Goal: Task Accomplishment & Management: Manage account settings

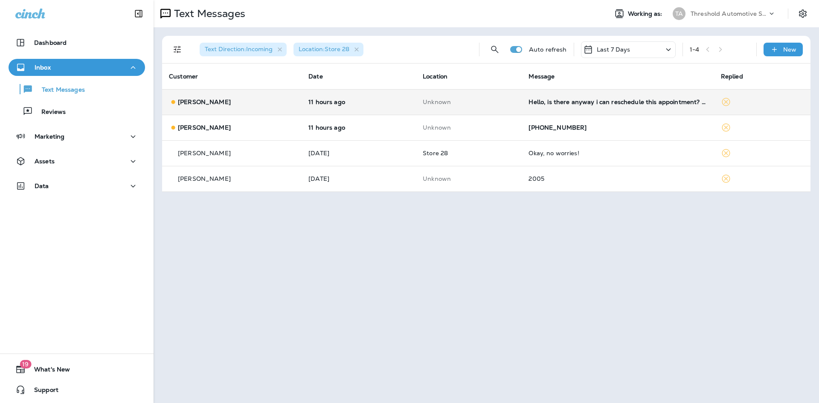
click at [620, 104] on div "Hello, is there anyway i can reschedule this appointment? Something came up" at bounding box center [618, 102] width 178 height 7
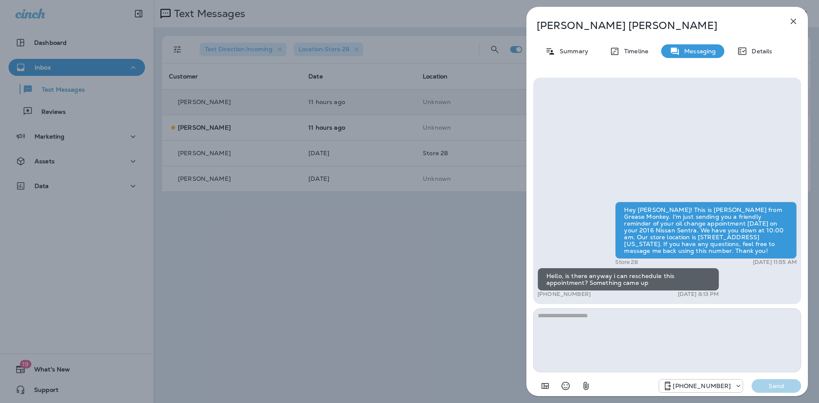
click at [790, 23] on icon "button" at bounding box center [794, 21] width 10 height 10
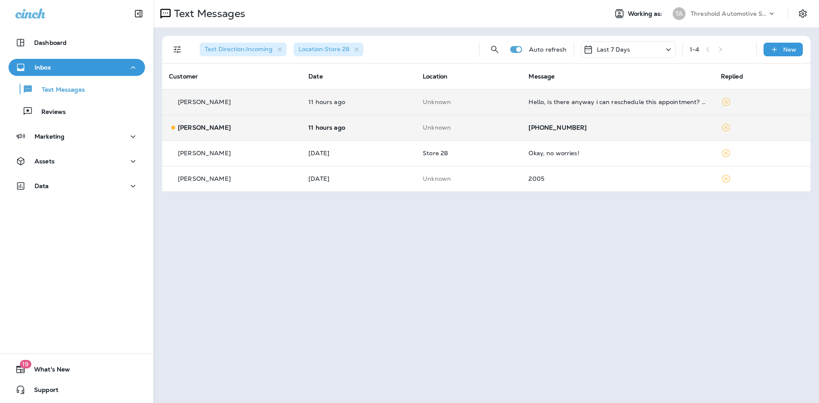
click at [587, 130] on div "[PHONE_NUMBER]" at bounding box center [618, 127] width 178 height 7
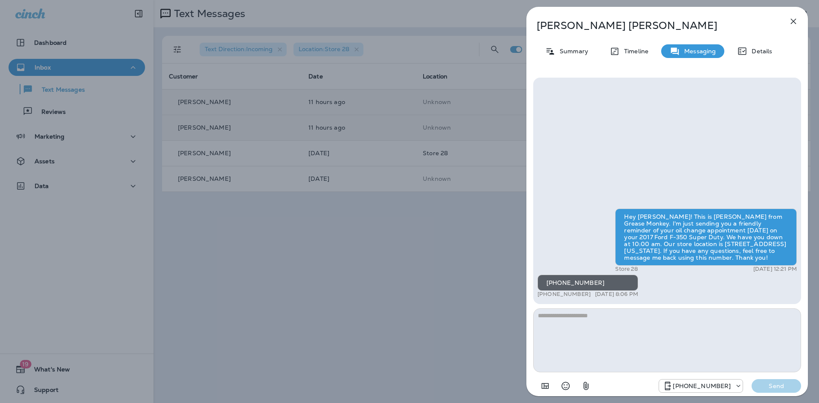
click at [794, 26] on icon "button" at bounding box center [794, 21] width 10 height 10
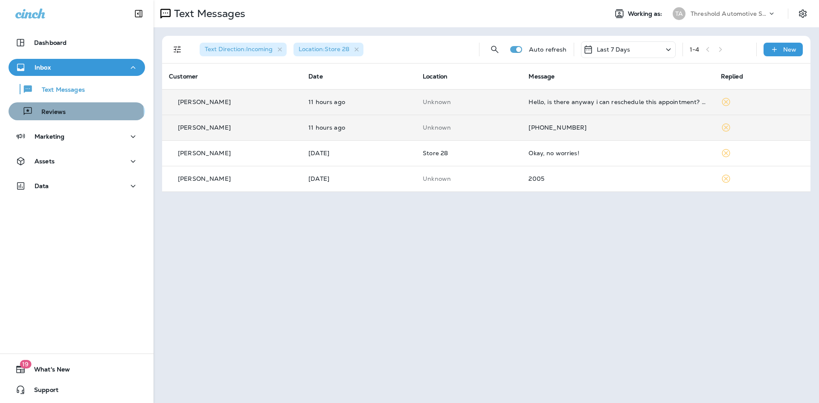
click at [76, 114] on div "Reviews" at bounding box center [77, 111] width 130 height 13
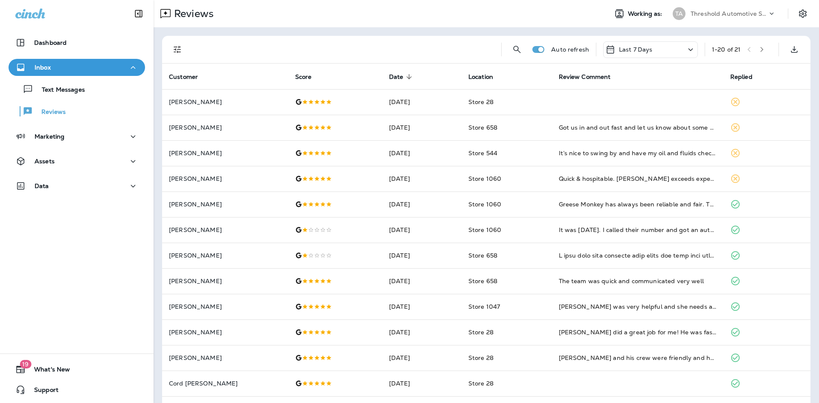
click at [178, 49] on icon "Filters" at bounding box center [177, 49] width 10 height 10
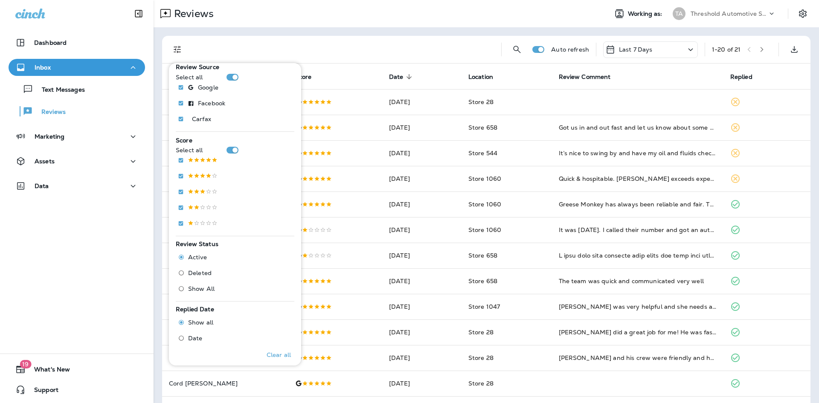
scroll to position [213, 0]
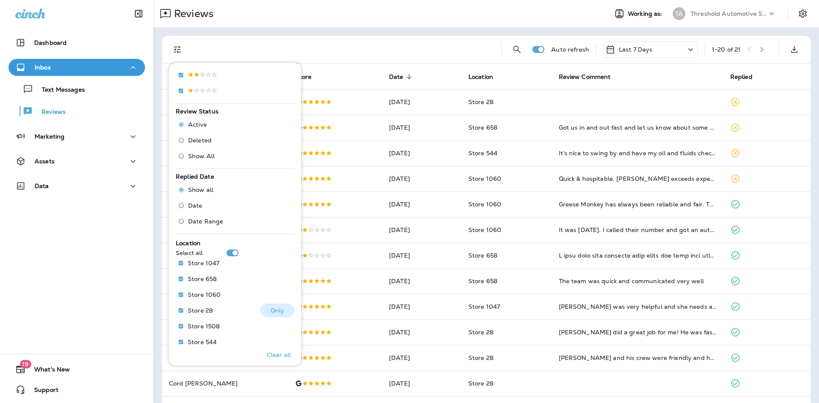
click at [278, 309] on p "Only" at bounding box center [278, 310] width 14 height 7
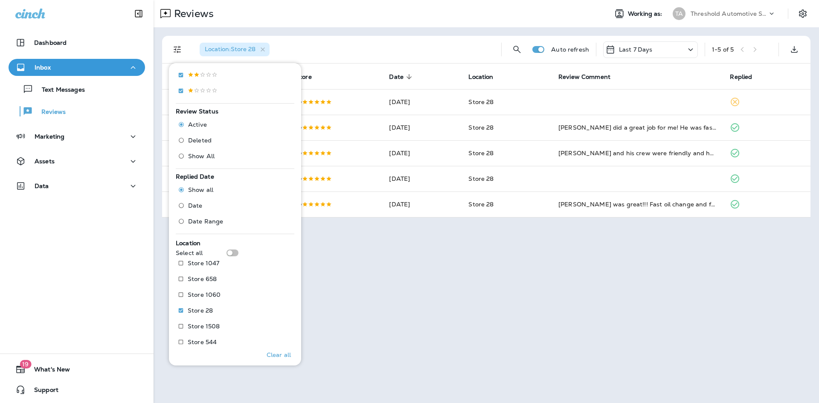
click at [472, 311] on div "Reviews Working as: TA Threshold Automotive Service dba Grease Monkey Location …" at bounding box center [487, 201] width 666 height 403
